Goal: Information Seeking & Learning: Learn about a topic

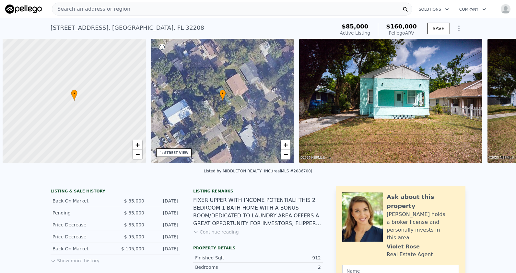
scroll to position [0, 3]
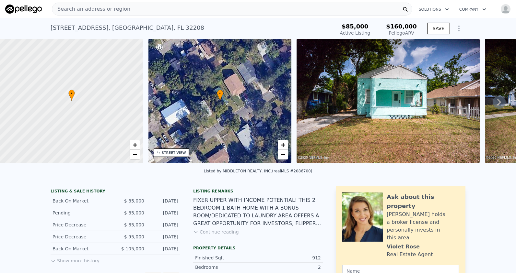
click at [95, 10] on span "Search an address or region" at bounding box center [91, 9] width 78 height 8
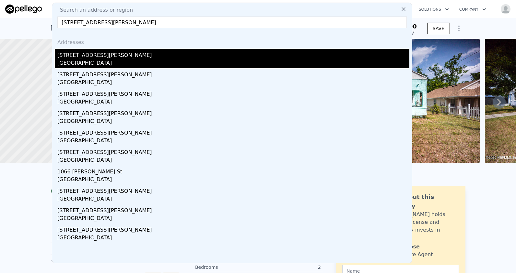
type input "[STREET_ADDRESS][PERSON_NAME]"
click at [82, 62] on div "[GEOGRAPHIC_DATA]" at bounding box center [233, 63] width 352 height 9
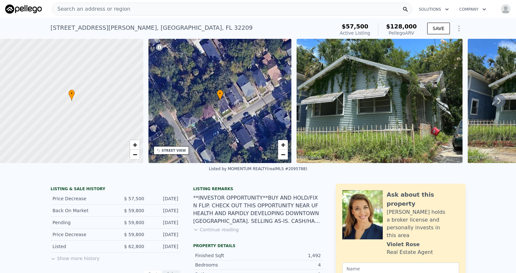
click at [354, 69] on img at bounding box center [379, 101] width 166 height 124
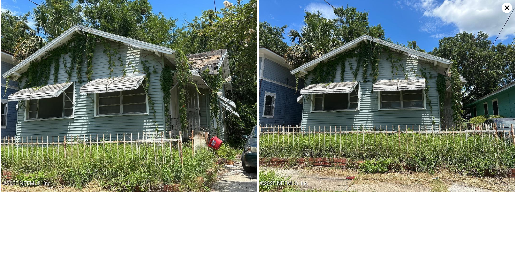
type input "4"
type input "2"
type input "784"
type input "1260"
type input "4356"
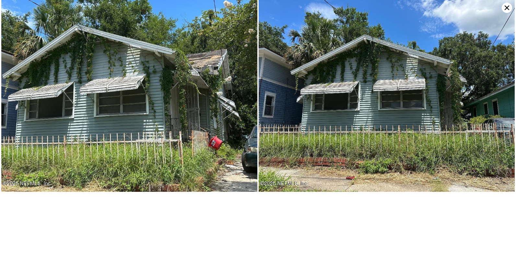
type input "7840.8"
type input "$ 160,000"
type input "5"
type input "$ 58,081"
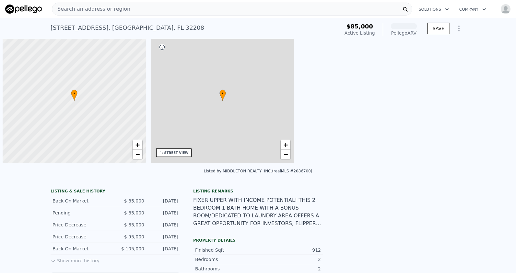
scroll to position [0, 3]
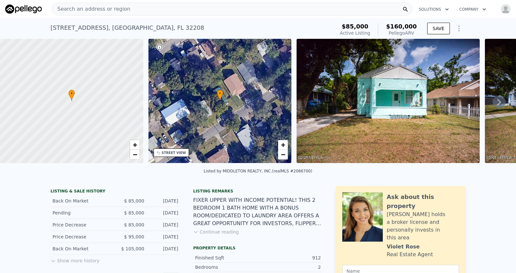
click at [72, 8] on span "Search an address or region" at bounding box center [91, 9] width 78 height 8
